Goal: Information Seeking & Learning: Learn about a topic

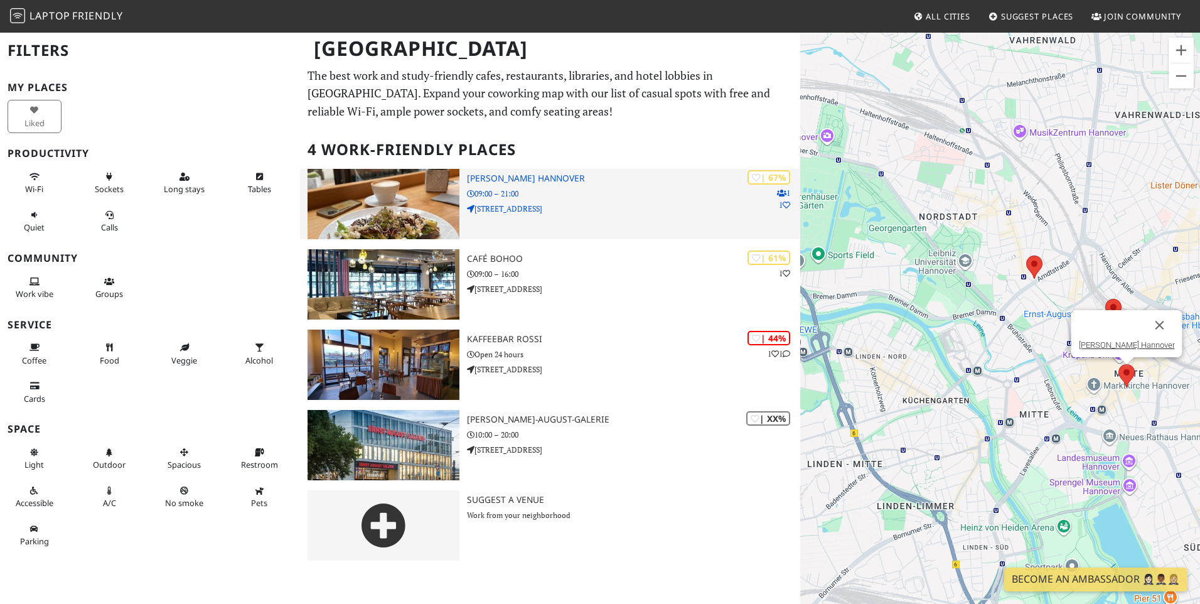
click at [493, 184] on div "| 67% 1 1 BoBo Hannover 09:00 – 21:00 Georgstraße 44" at bounding box center [633, 204] width 333 height 70
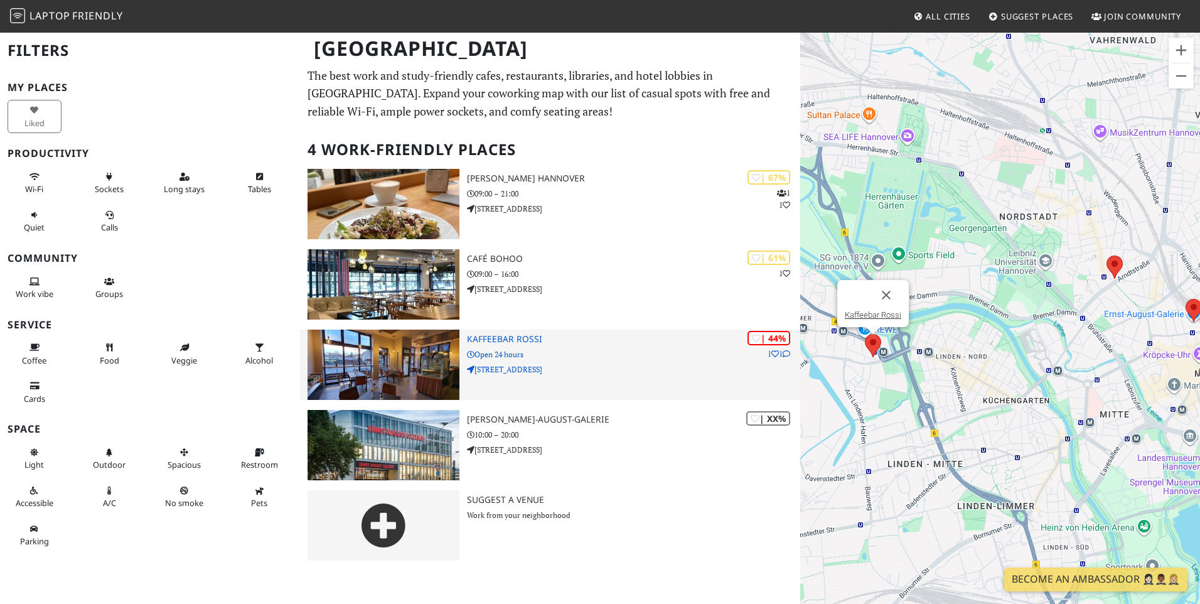
click at [540, 341] on h3 "Kaffeebar Rossi" at bounding box center [633, 339] width 333 height 11
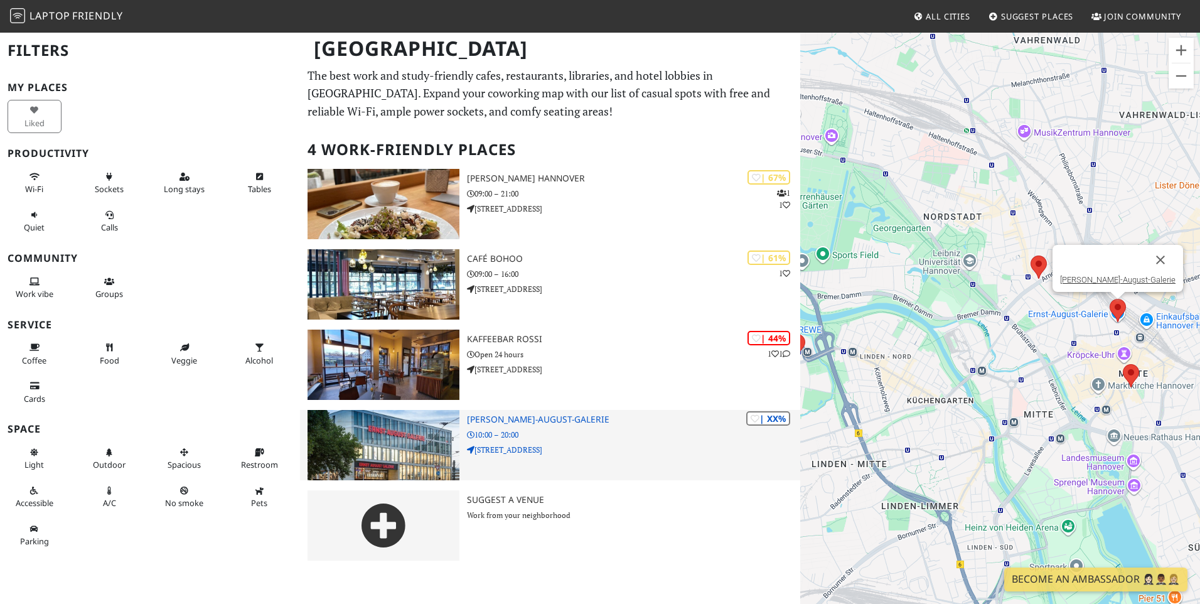
click at [539, 422] on h3 "Ernst-August-Galerie" at bounding box center [633, 419] width 333 height 11
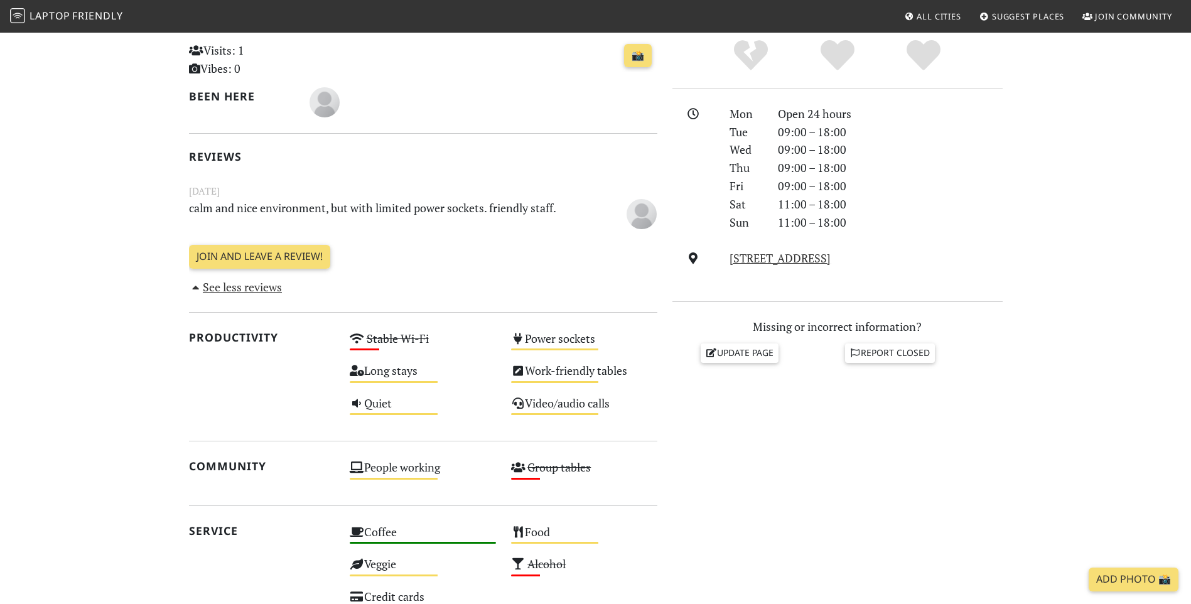
scroll to position [314, 0]
